Goal: Navigation & Orientation: Go to known website

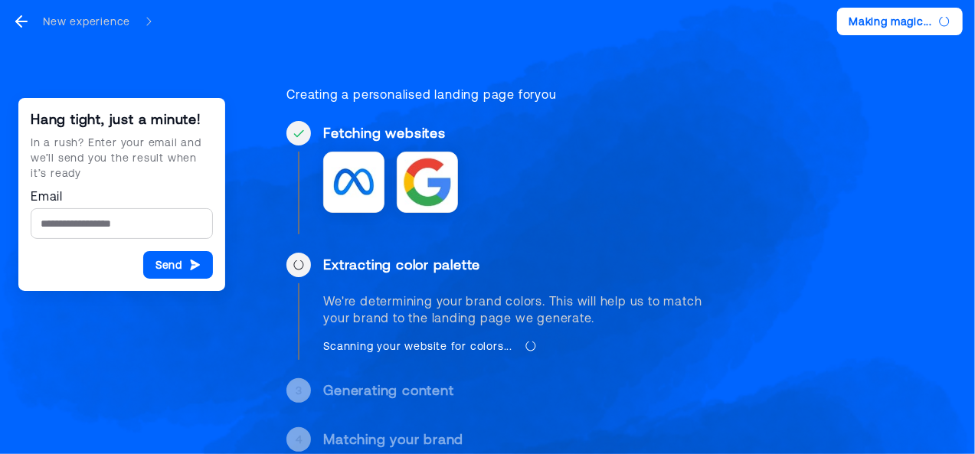
click at [300, 169] on div at bounding box center [299, 177] width 25 height 113
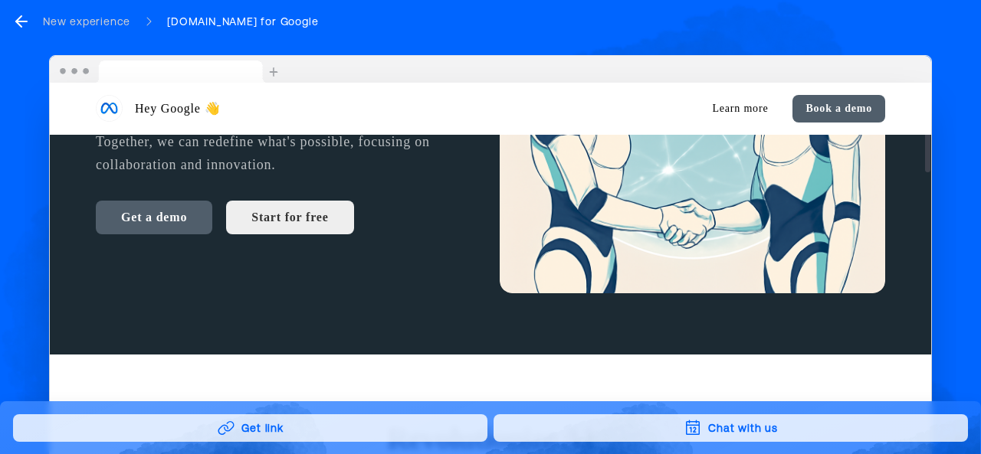
scroll to position [405, 0]
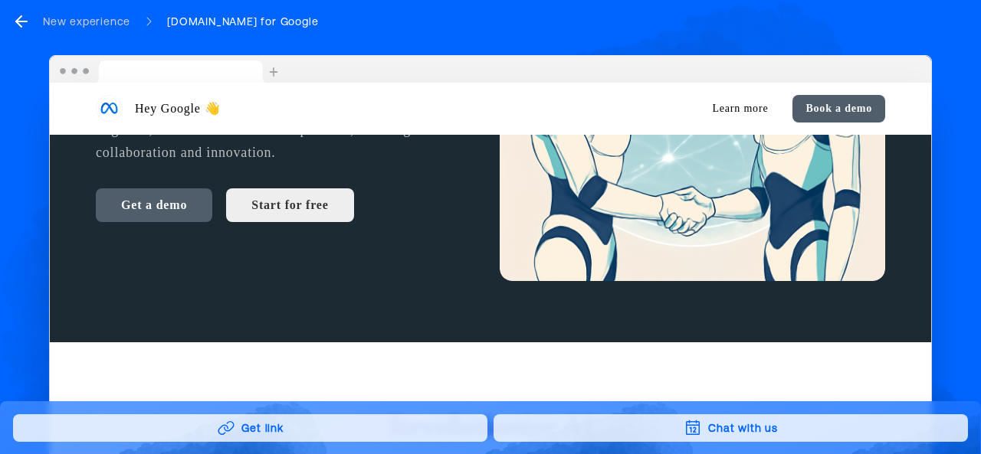
click at [637, 427] on button "Chat with us" at bounding box center [730, 428] width 474 height 28
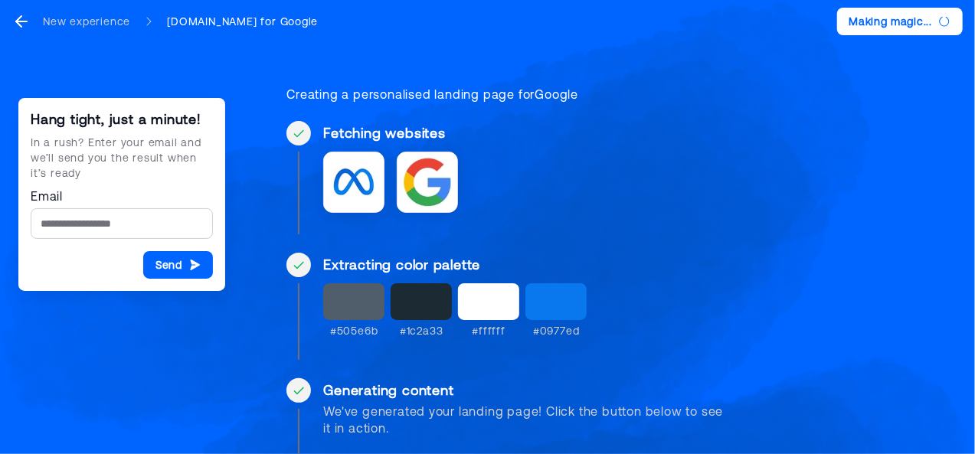
click at [16, 29] on icon "go back" at bounding box center [21, 21] width 18 height 18
